Goal: Find specific page/section: Find specific page/section

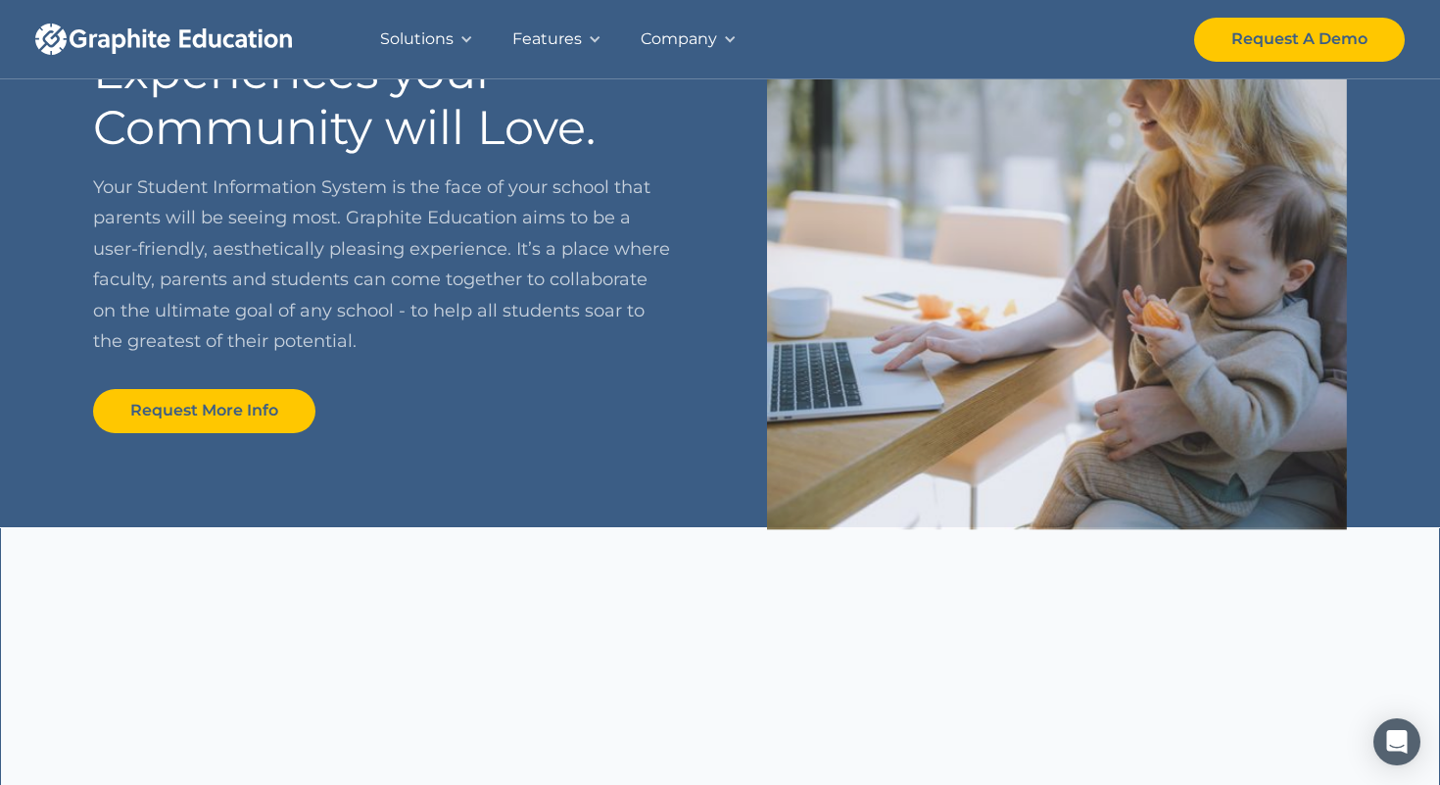
scroll to position [1124, 0]
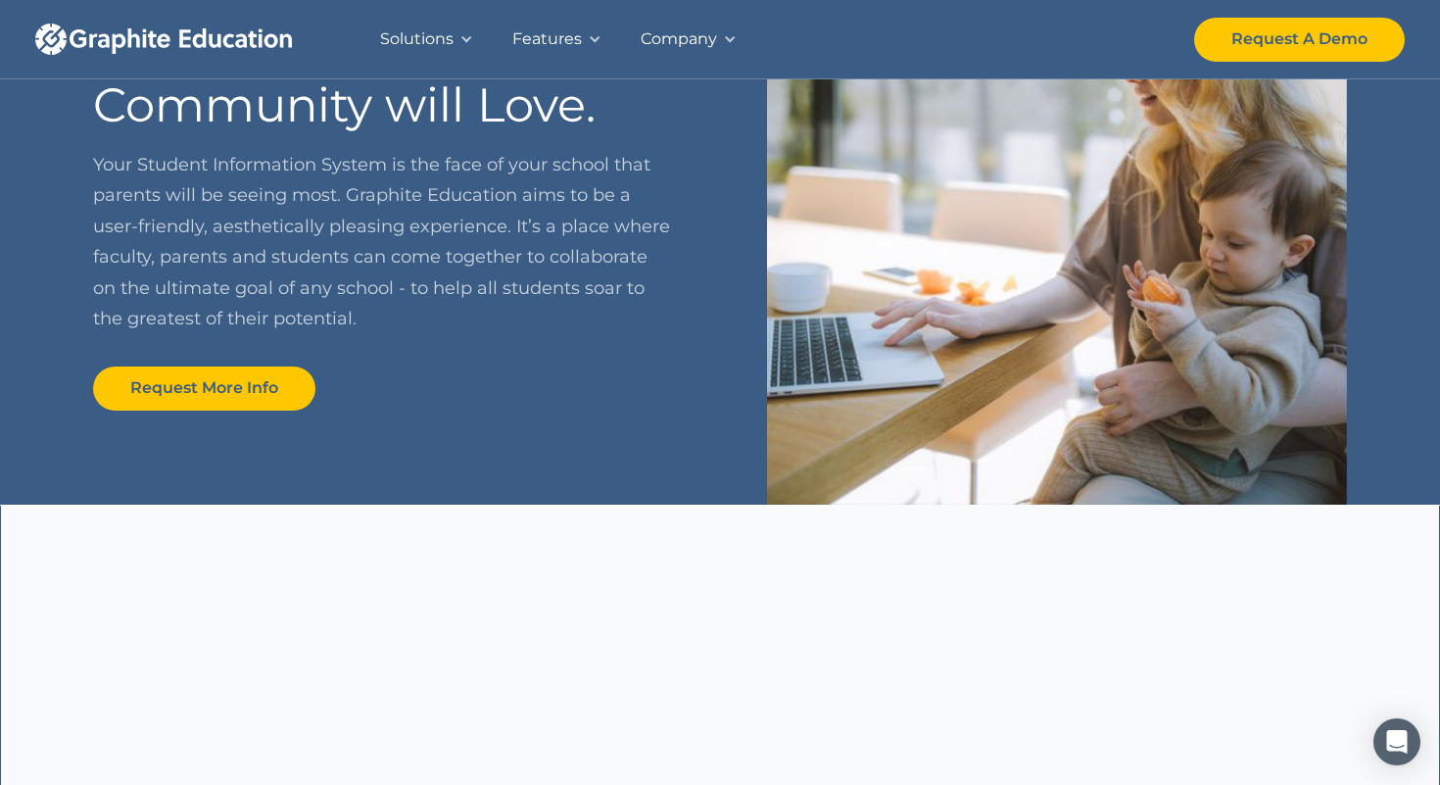
click at [426, 31] on div "Solutions" at bounding box center [416, 38] width 73 height 27
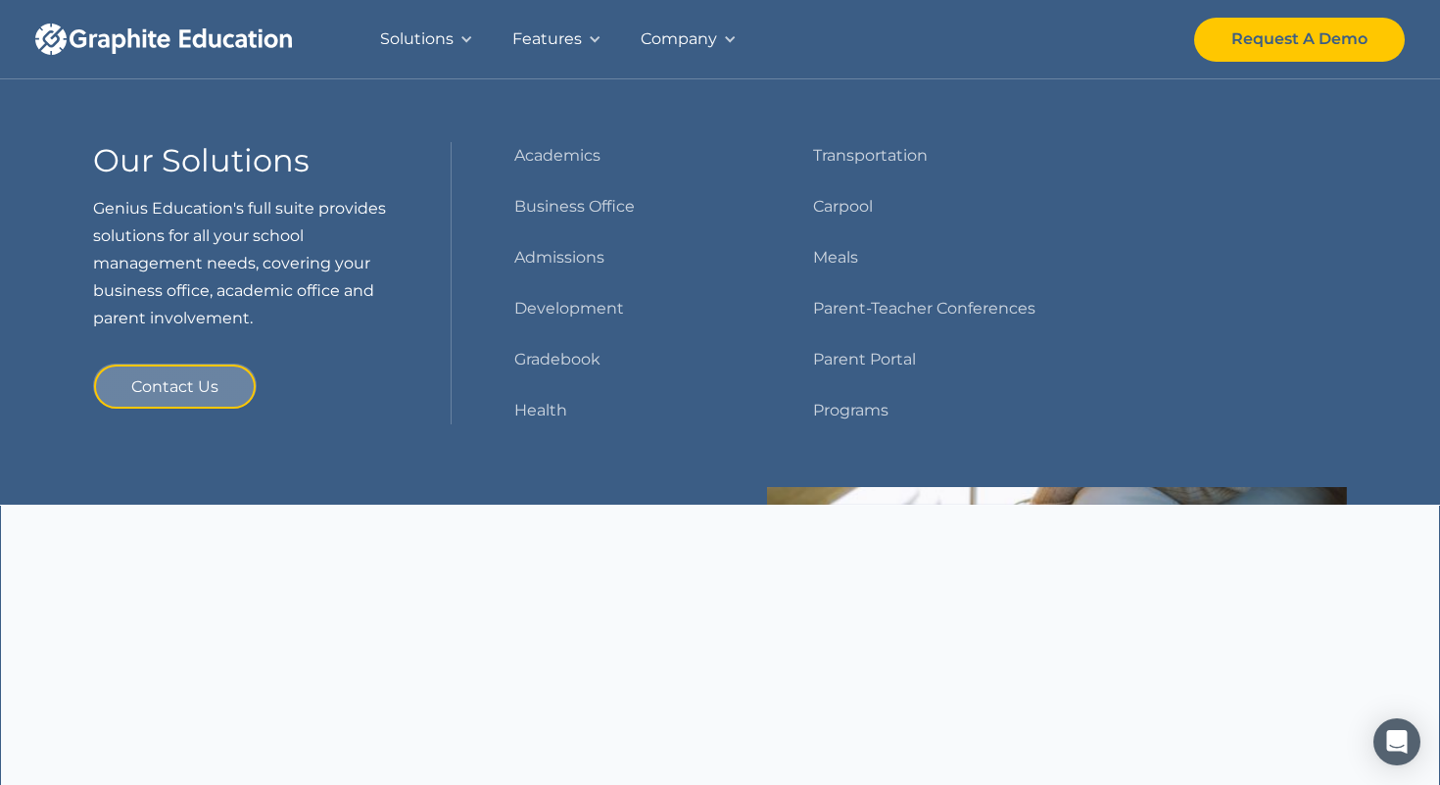
click at [540, 36] on div "Features" at bounding box center [547, 38] width 70 height 27
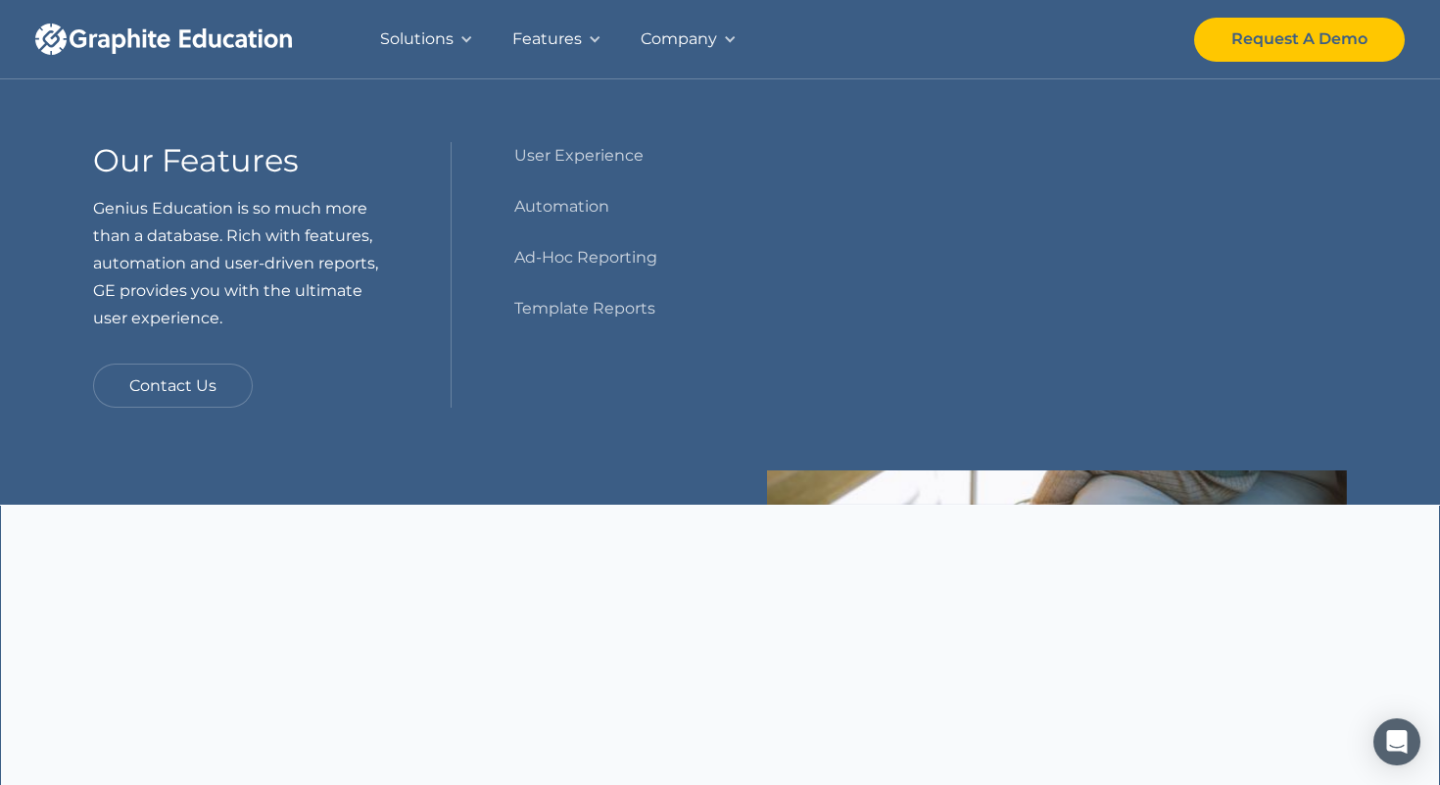
click at [425, 44] on div "Solutions" at bounding box center [416, 38] width 73 height 27
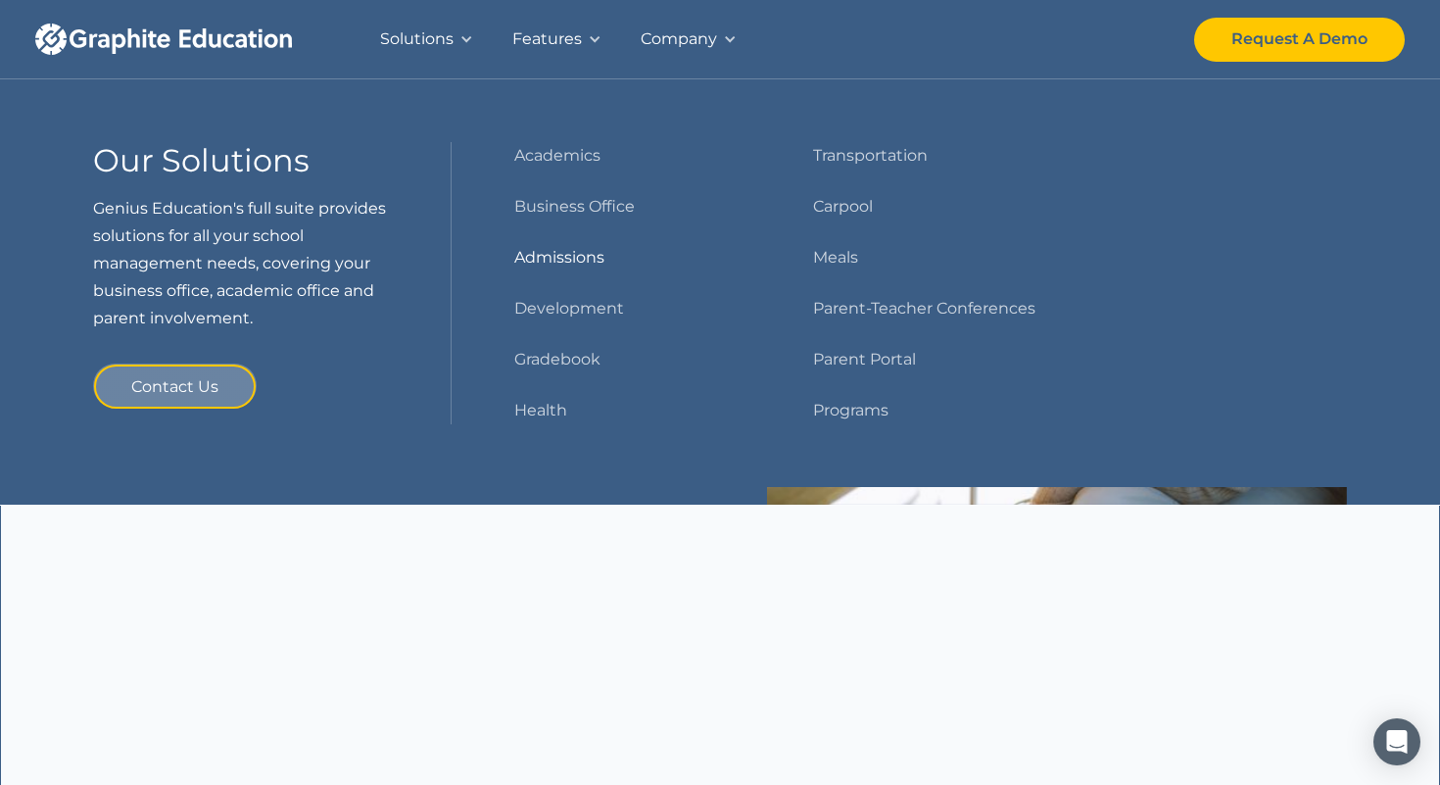
click at [555, 249] on link "Admissions" at bounding box center [559, 257] width 90 height 27
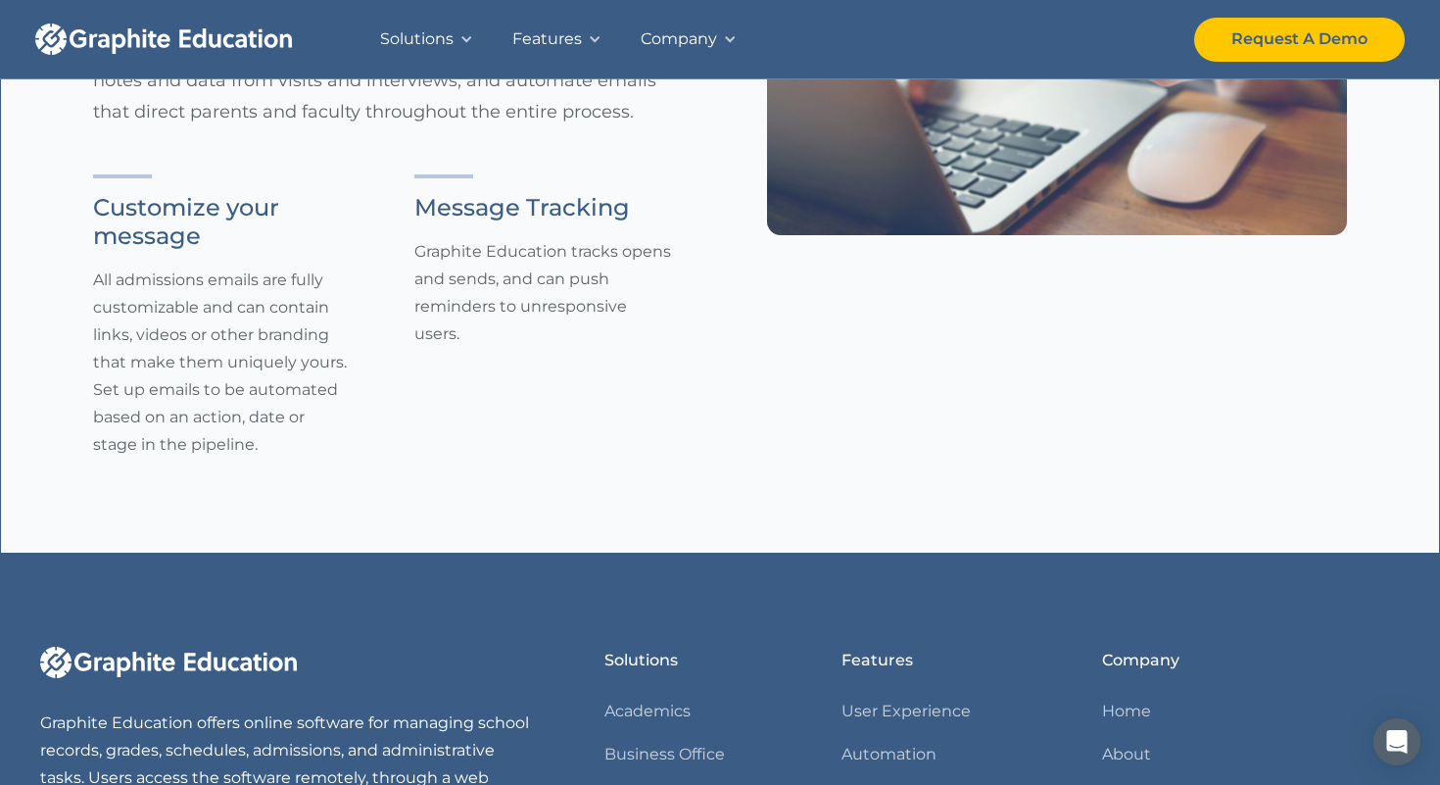
scroll to position [3519, 0]
